Goal: Navigation & Orientation: Find specific page/section

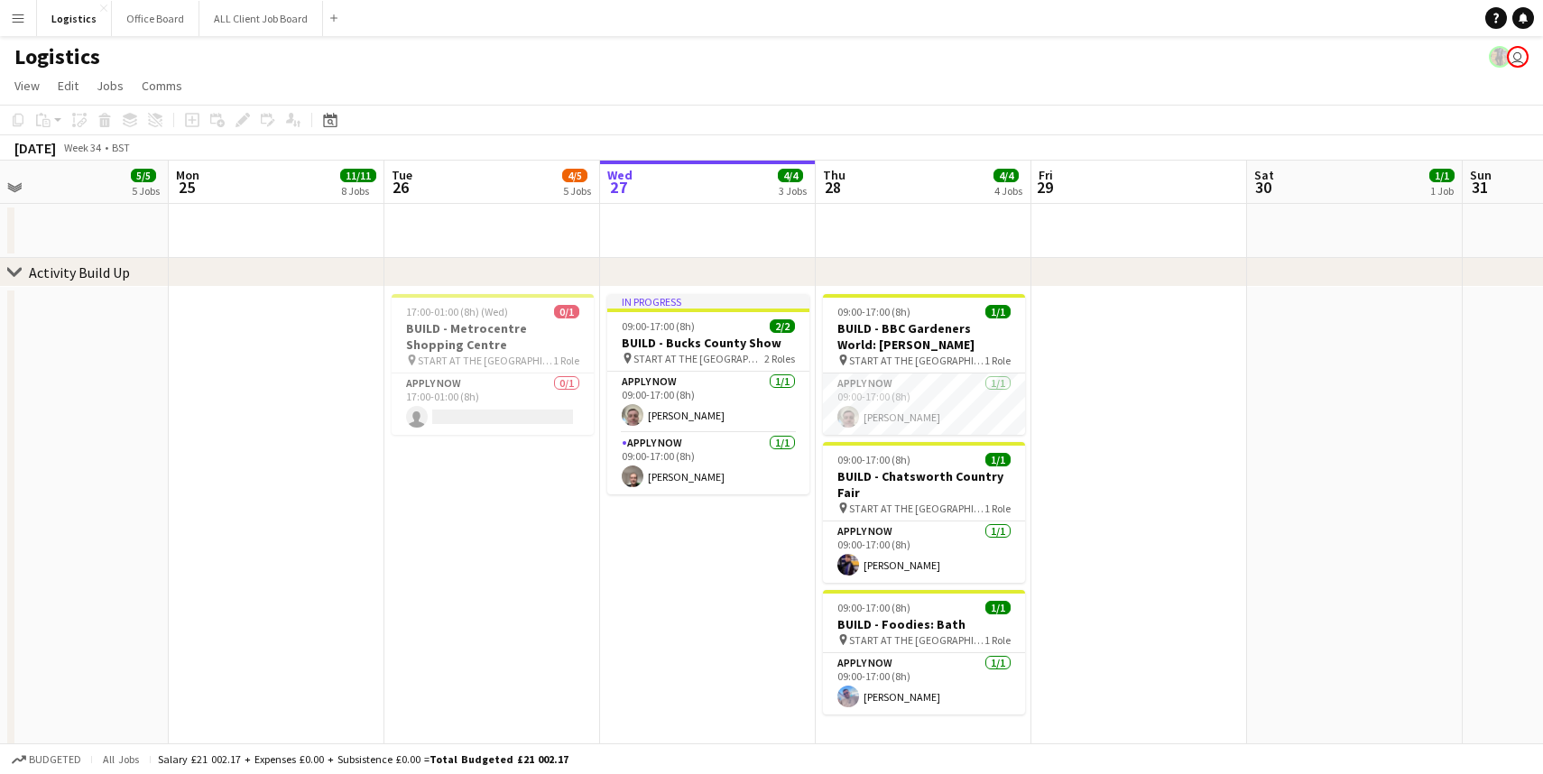
scroll to position [0, 696]
click at [158, 21] on button "Office Board Close" at bounding box center [156, 18] width 88 height 35
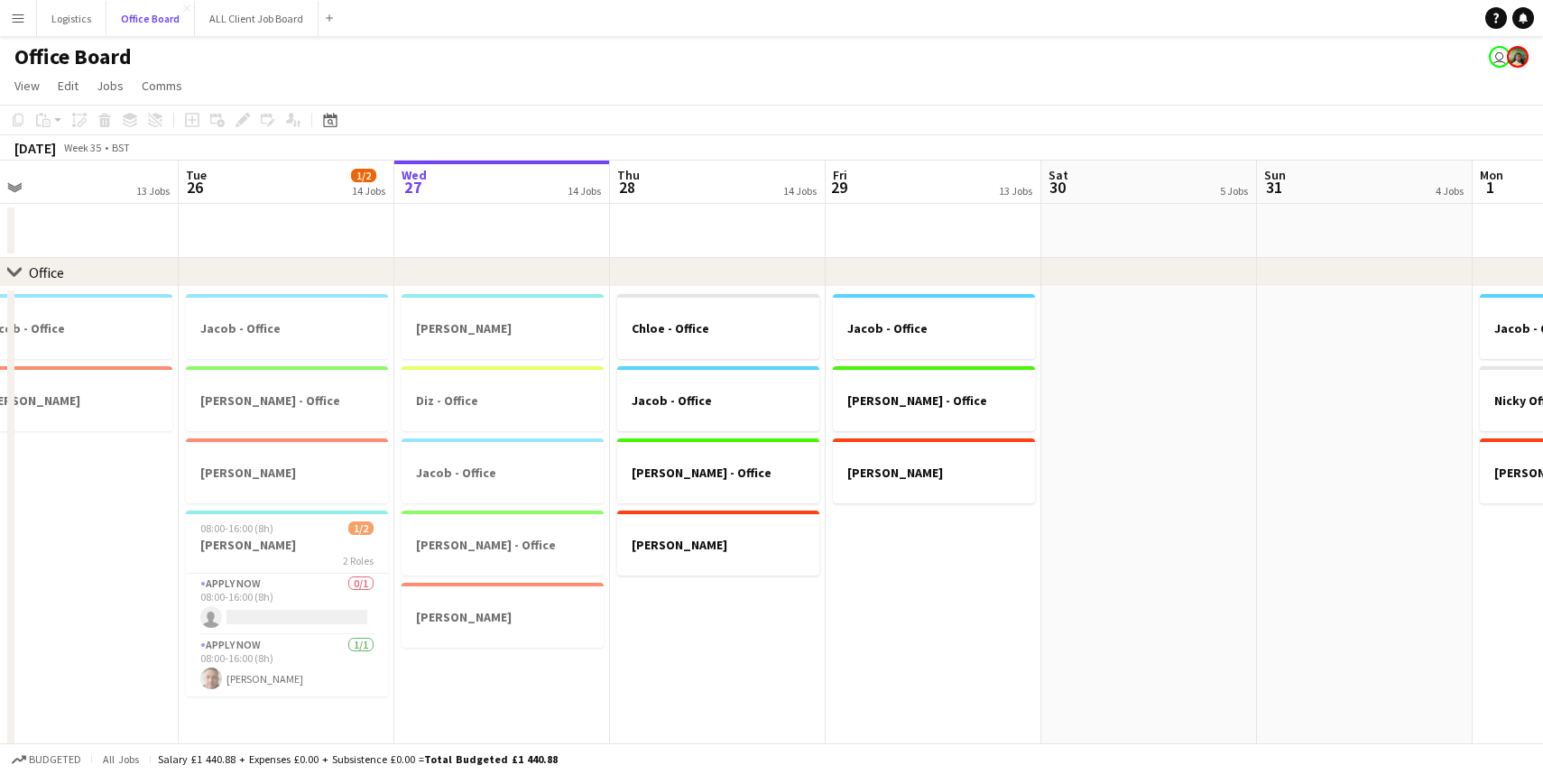
scroll to position [1, 0]
